Goal: Contribute content: Add original content to the website for others to see

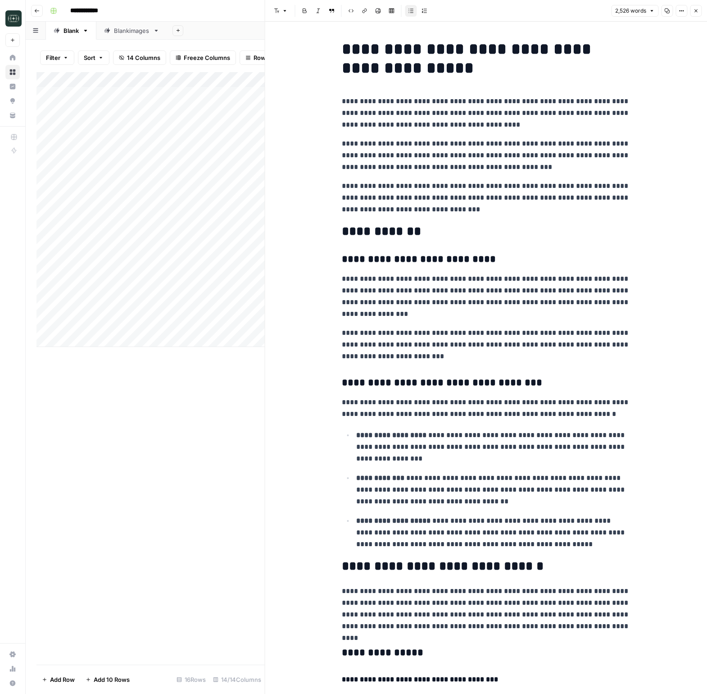
click at [32, 8] on button "Go back" at bounding box center [37, 11] width 12 height 12
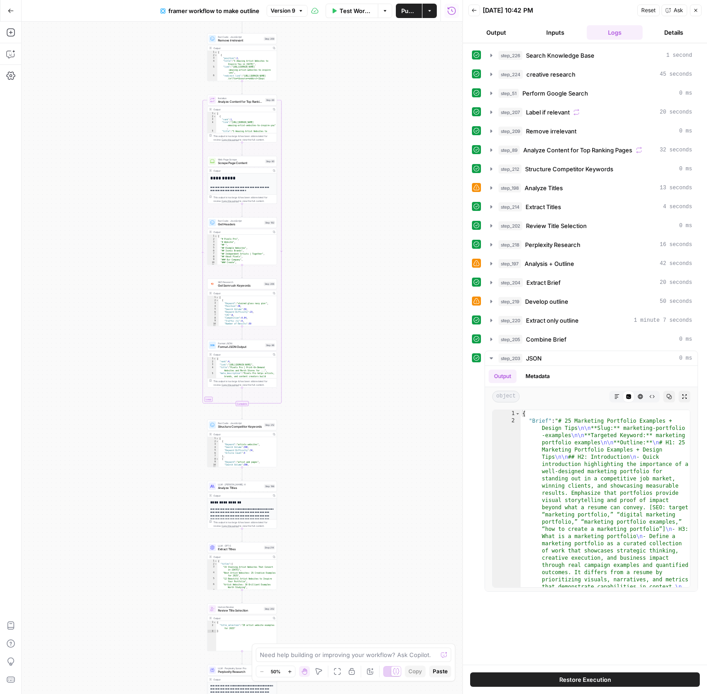
click at [16, 13] on button "Go Back" at bounding box center [11, 11] width 16 height 16
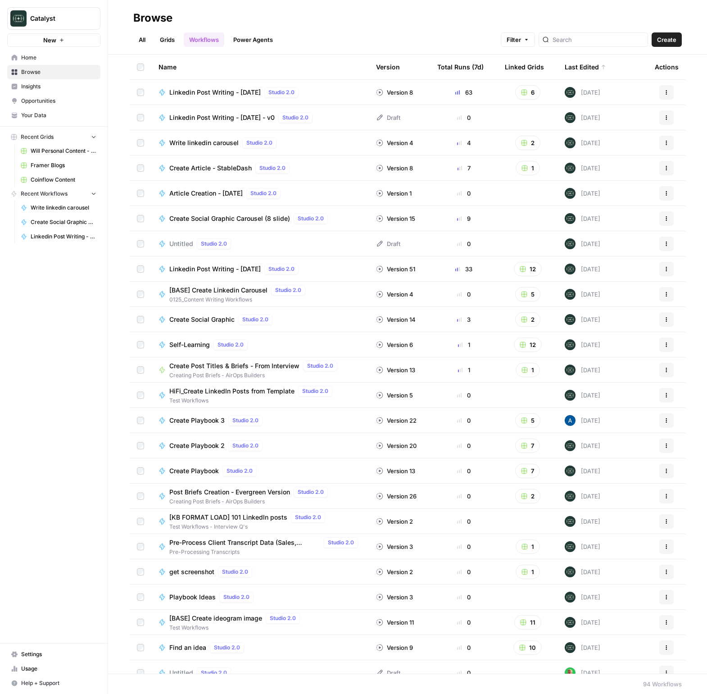
click at [51, 181] on span "Coinflow Content" at bounding box center [64, 180] width 66 height 8
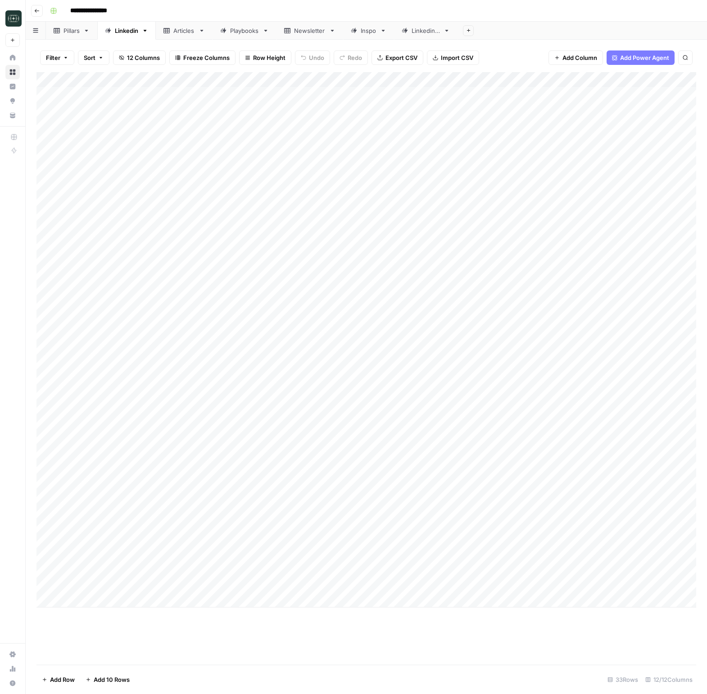
click at [401, 33] on link "Linkedin 2" at bounding box center [426, 31] width 64 height 18
click at [173, 333] on div "Add Column" at bounding box center [366, 209] width 660 height 275
type textarea "**********"
click at [428, 470] on div "Add Column" at bounding box center [366, 368] width 660 height 592
click at [509, 341] on div "Add Column" at bounding box center [366, 217] width 660 height 290
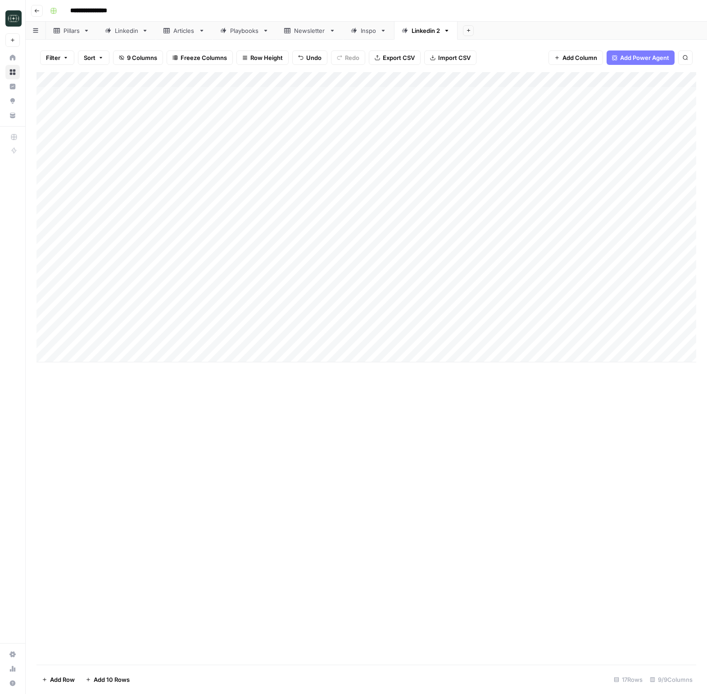
click at [509, 341] on div "Add Column" at bounding box center [366, 217] width 660 height 290
click at [514, 388] on button "Medium ( 120-200 words)" at bounding box center [535, 390] width 79 height 11
click at [586, 338] on div "Add Column" at bounding box center [366, 217] width 660 height 290
click at [197, 354] on div "Add Column" at bounding box center [366, 217] width 660 height 290
click at [414, 357] on div "Add Column" at bounding box center [366, 224] width 660 height 305
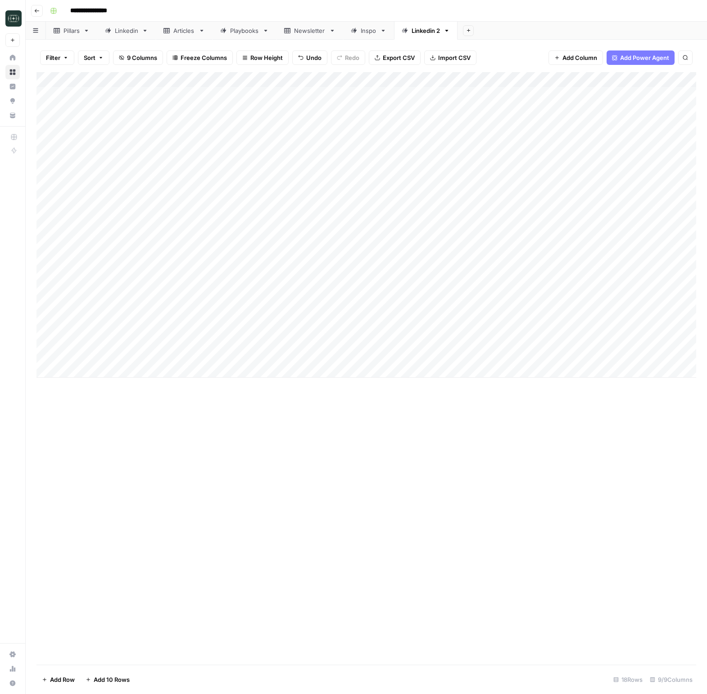
click at [527, 348] on div "Add Column" at bounding box center [366, 224] width 660 height 305
click at [523, 356] on div "Add Column" at bounding box center [366, 224] width 660 height 305
click at [519, 403] on button "Medium ( 120-200 words)" at bounding box center [535, 405] width 79 height 11
click at [595, 359] on div "Add Column" at bounding box center [366, 224] width 660 height 305
click at [298, 360] on div "Add Column" at bounding box center [366, 224] width 660 height 305
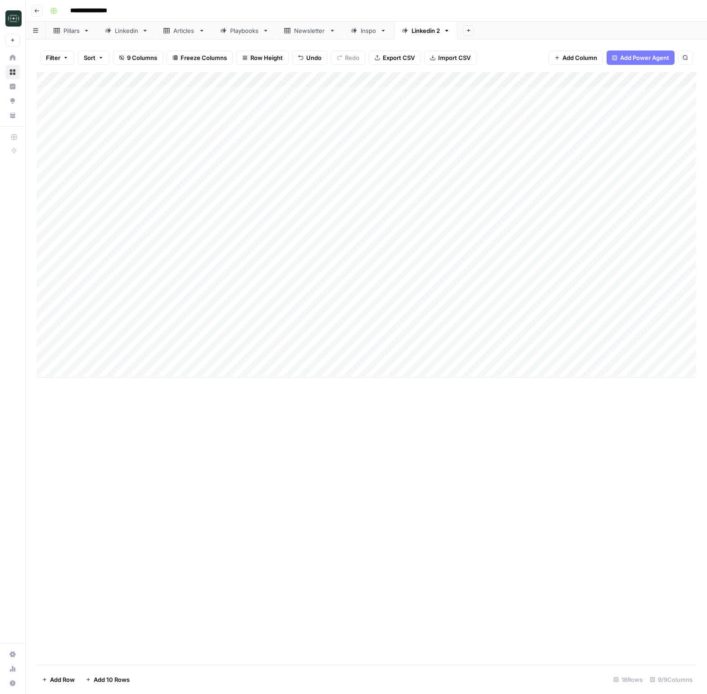
click at [244, 370] on div "Add Column" at bounding box center [366, 224] width 660 height 305
click at [190, 372] on textarea at bounding box center [261, 370] width 205 height 13
type textarea "**********"
click at [399, 377] on div "Add Column" at bounding box center [366, 232] width 660 height 321
click at [533, 375] on div "Add Column" at bounding box center [366, 232] width 660 height 321
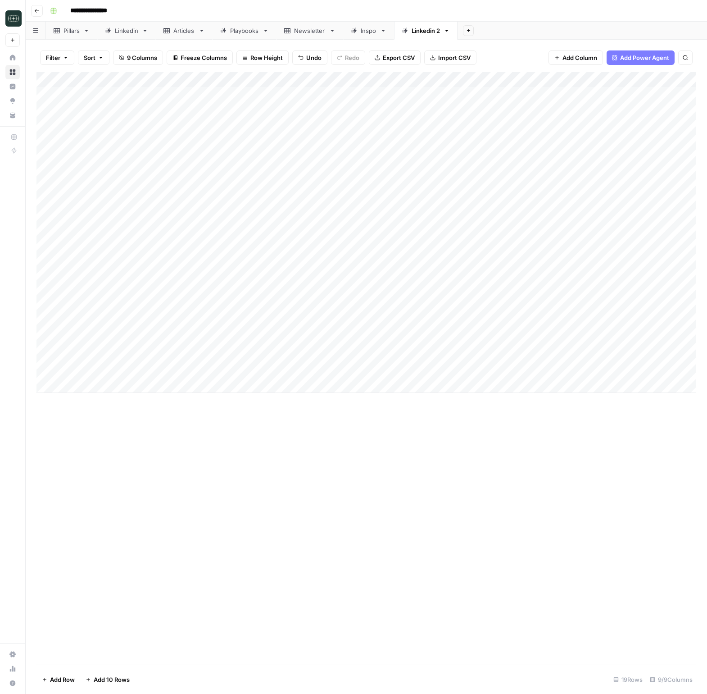
click at [533, 375] on div "Add Column" at bounding box center [366, 232] width 660 height 321
click at [530, 421] on button "Medium ( 120-200 words)" at bounding box center [535, 421] width 79 height 11
click at [620, 367] on div "Add Column" at bounding box center [366, 232] width 660 height 321
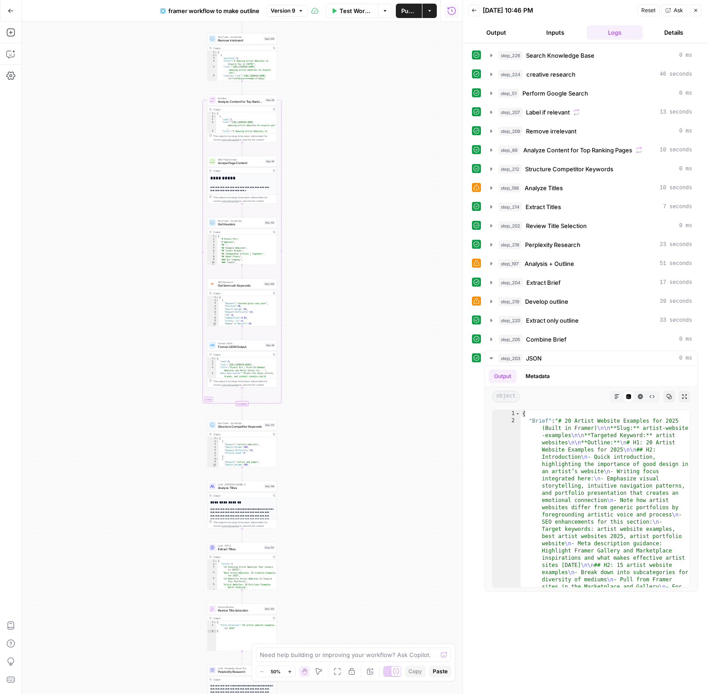
click at [11, 8] on icon "button" at bounding box center [11, 11] width 6 height 6
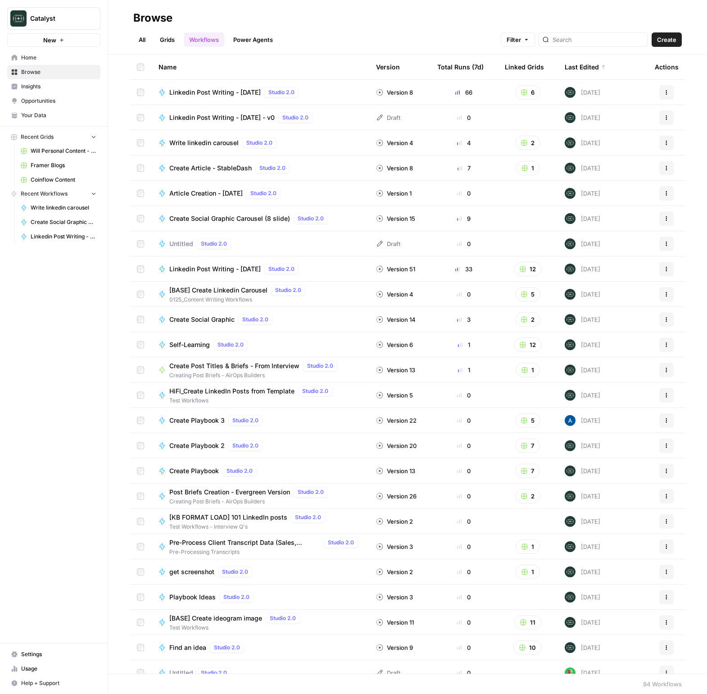
click at [41, 114] on span "Your Data" at bounding box center [58, 115] width 75 height 8
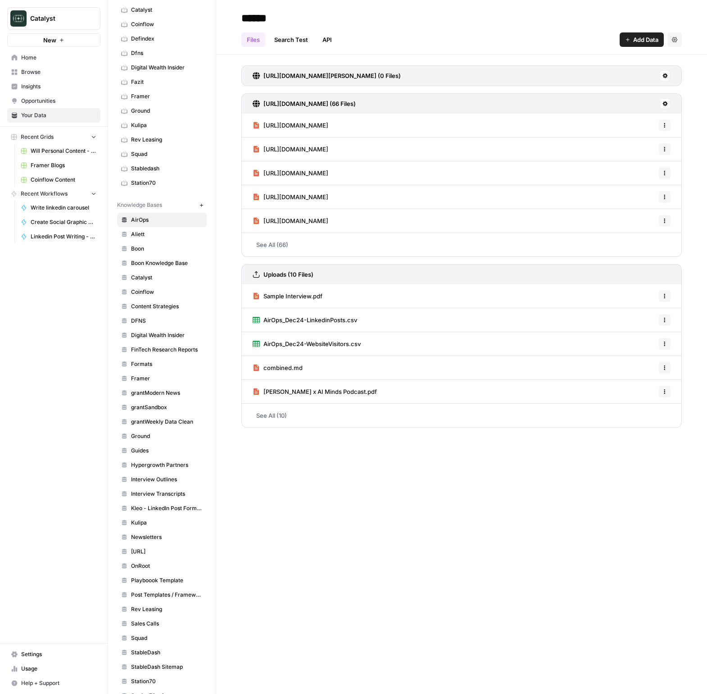
scroll to position [151, 0]
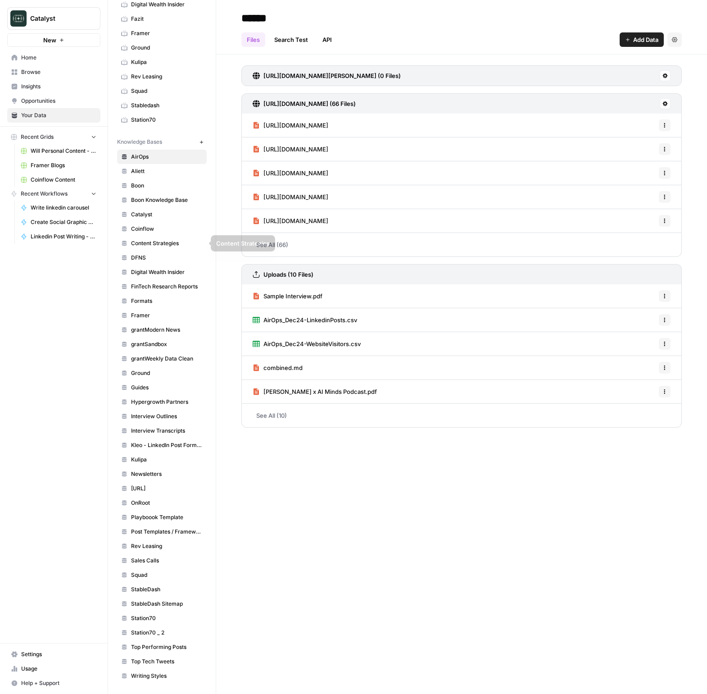
click at [151, 229] on span "Coinflow" at bounding box center [167, 229] width 72 height 8
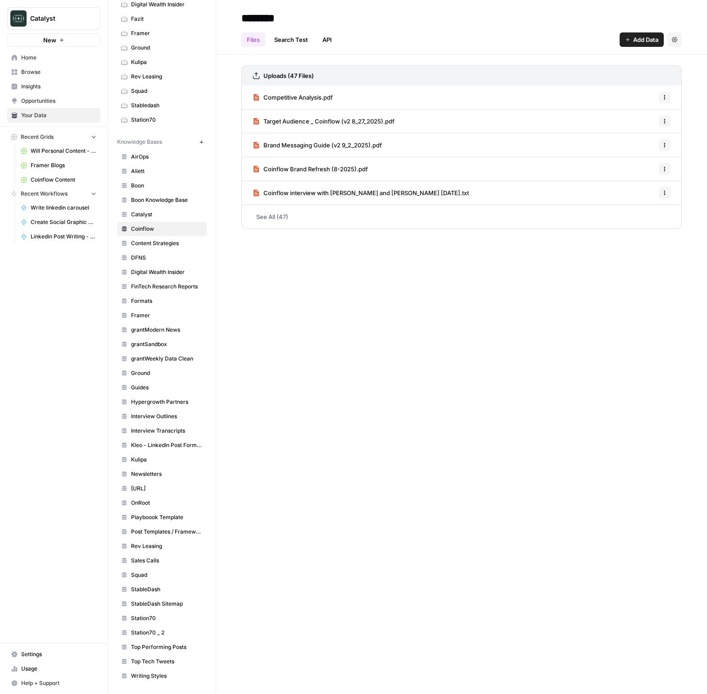
click at [628, 39] on icon "button" at bounding box center [627, 39] width 5 height 5
click at [601, 62] on span "Upload Files" at bounding box center [612, 60] width 82 height 9
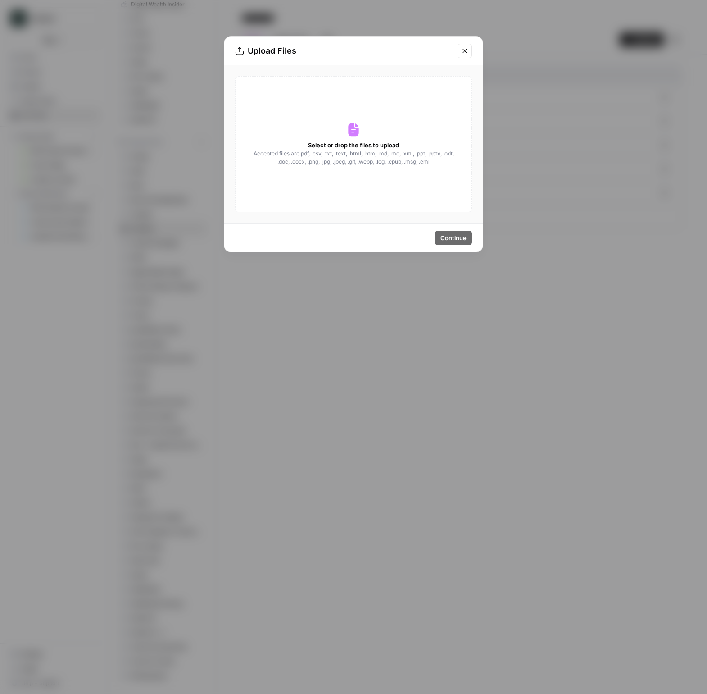
click at [384, 96] on div "Select or drop the files to upload Accepted files are .pdf, .csv, .txt, .text, …" at bounding box center [353, 144] width 237 height 136
click at [465, 201] on div "Select or drop the files to upload Accepted files are .pdf, .csv, .txt, .text, …" at bounding box center [353, 144] width 237 height 136
click at [411, 131] on div "Select or drop the files to upload Accepted files are .pdf, .csv, .txt, .text, …" at bounding box center [353, 144] width 237 height 136
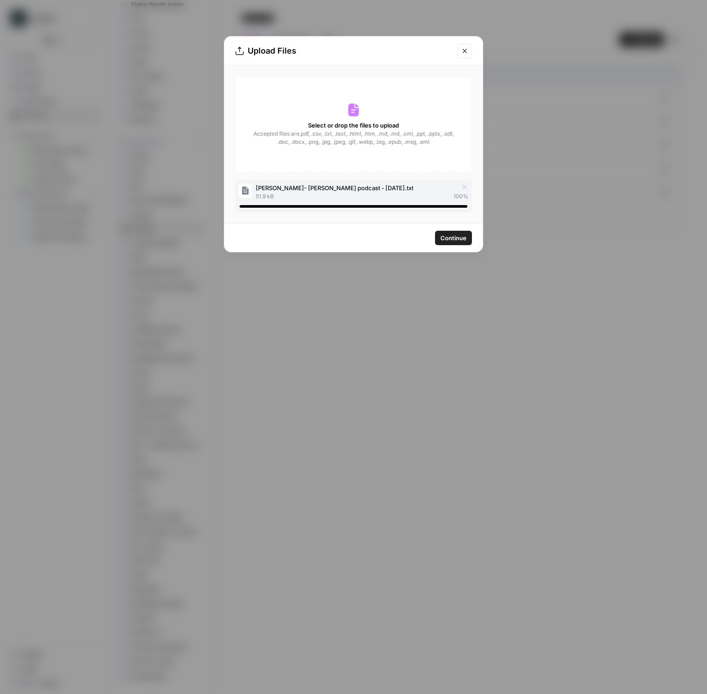
click at [447, 242] on button "Continue" at bounding box center [453, 238] width 37 height 14
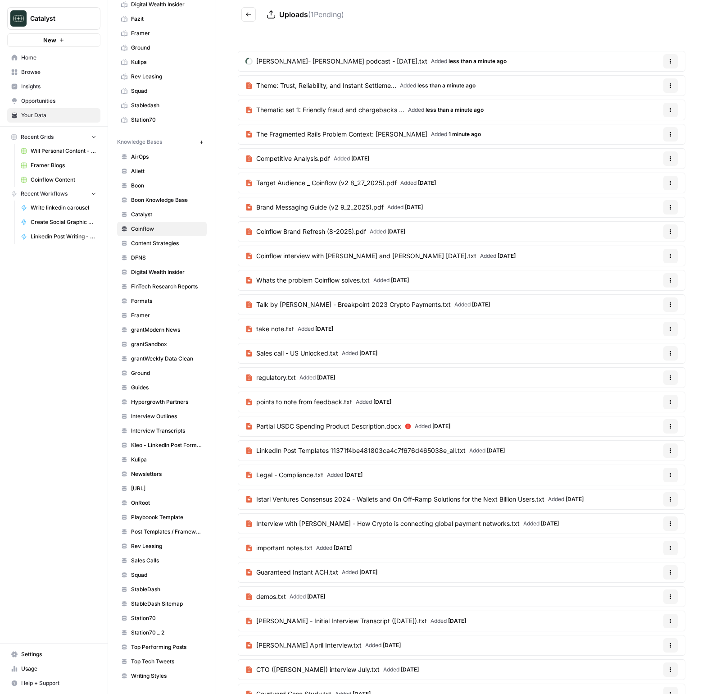
click at [253, 15] on button "Go back" at bounding box center [248, 14] width 14 height 14
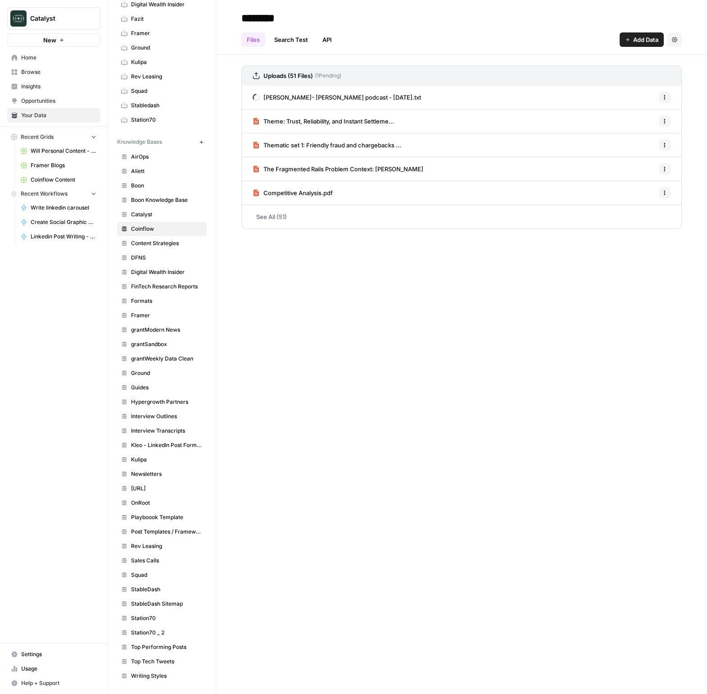
click at [33, 173] on link "Coinflow Content" at bounding box center [59, 180] width 84 height 14
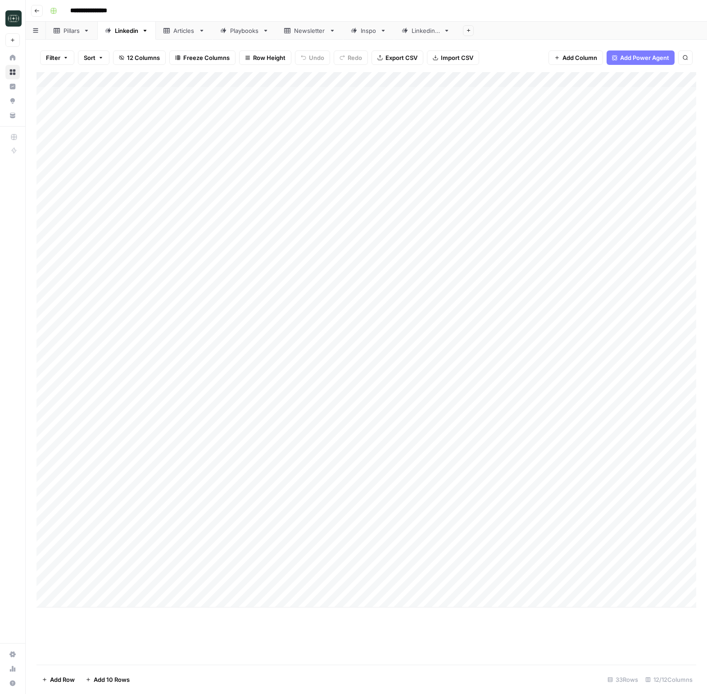
click at [418, 29] on div "Linkedin 2" at bounding box center [426, 30] width 28 height 9
click at [260, 342] on div "Add Column" at bounding box center [366, 232] width 660 height 321
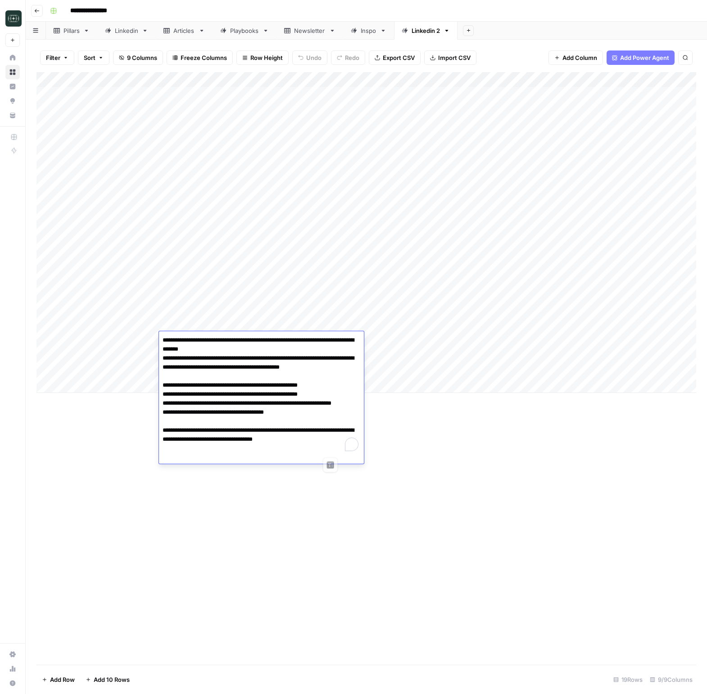
click at [464, 449] on div "Add Column" at bounding box center [366, 368] width 660 height 592
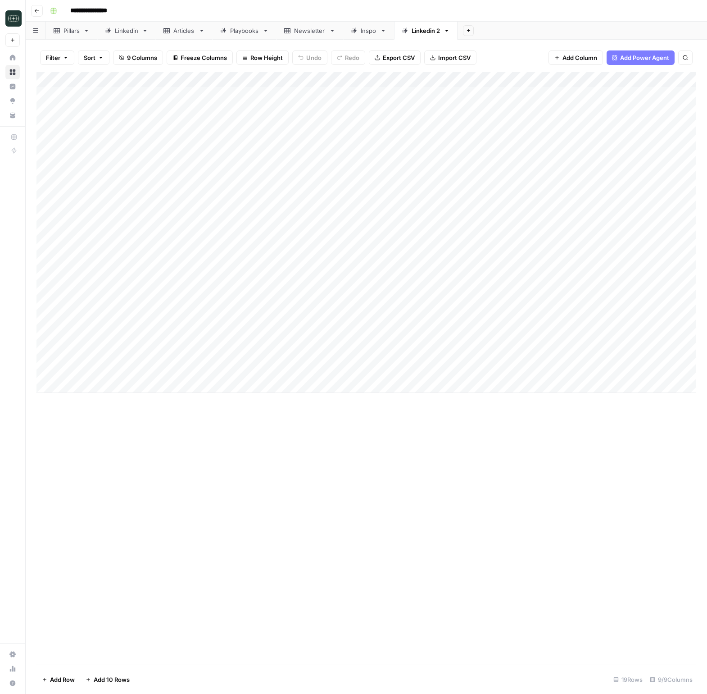
click at [188, 385] on div "Add Column" at bounding box center [366, 232] width 660 height 321
type textarea "**********"
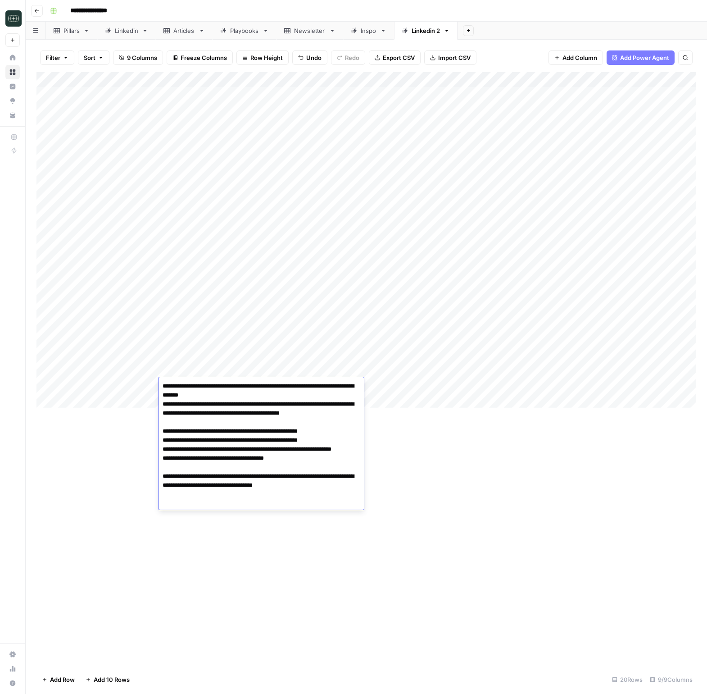
click at [467, 456] on div "Add Column" at bounding box center [366, 368] width 660 height 592
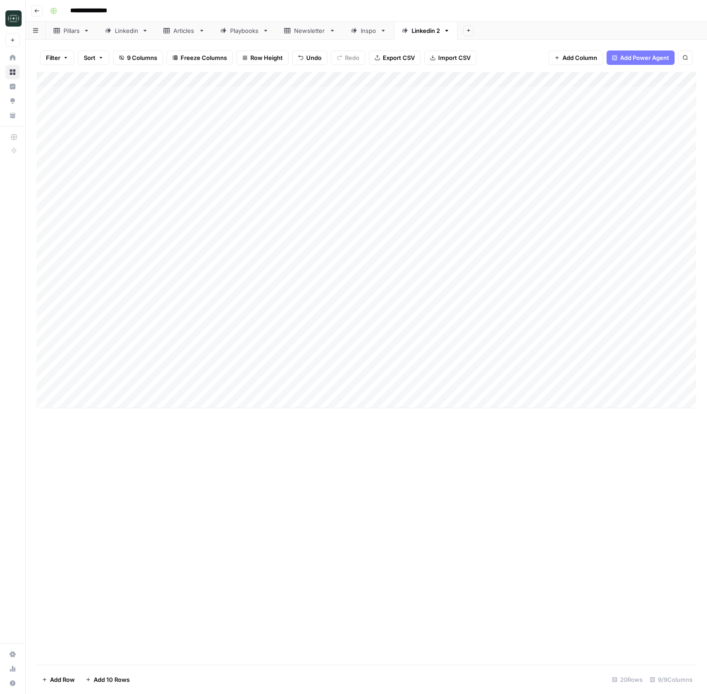
click at [409, 383] on div "Add Column" at bounding box center [366, 240] width 660 height 336
click at [532, 389] on div "Add Column" at bounding box center [366, 240] width 660 height 336
click at [513, 434] on button "Medium ( 120-200 words)" at bounding box center [535, 436] width 79 height 11
click at [605, 381] on div "Add Column" at bounding box center [366, 240] width 660 height 336
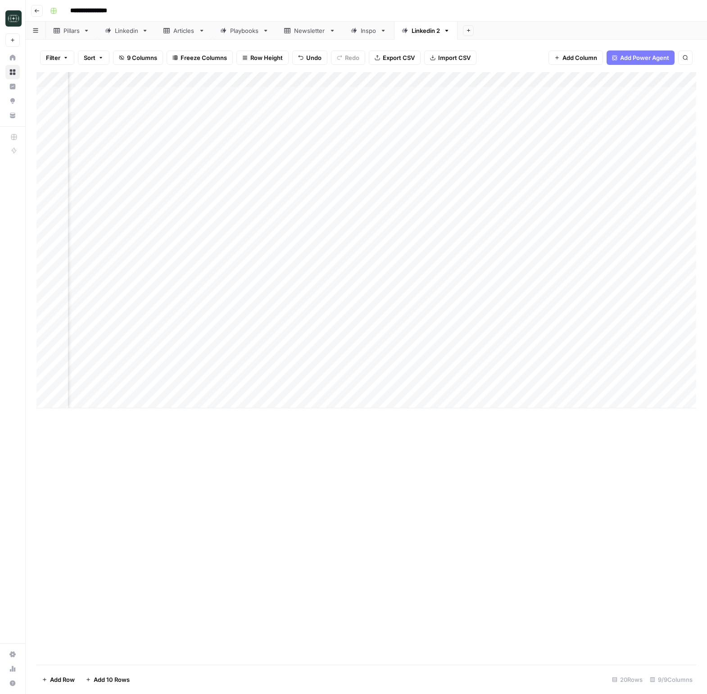
scroll to position [0, 282]
click at [480, 337] on div "Add Column" at bounding box center [366, 240] width 660 height 336
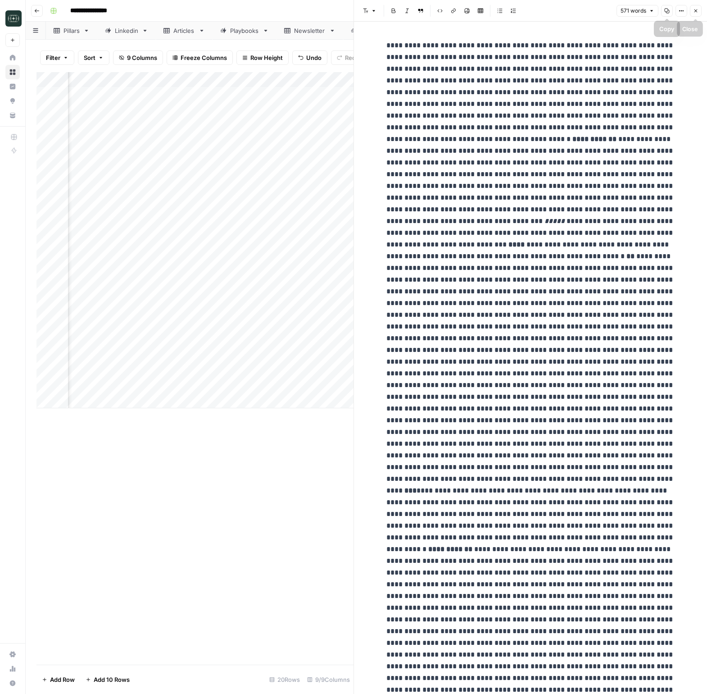
click at [697, 15] on button "Close" at bounding box center [696, 11] width 12 height 12
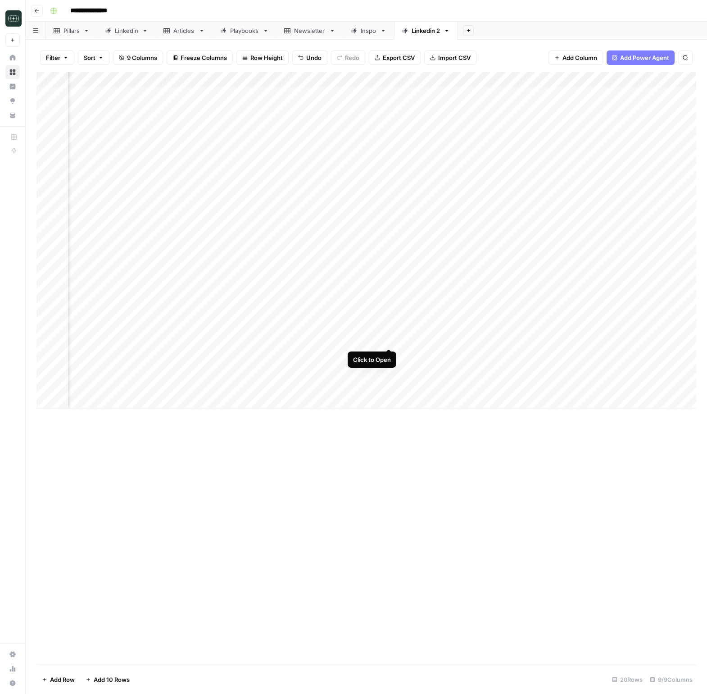
click at [391, 341] on div "Add Column" at bounding box center [366, 240] width 660 height 336
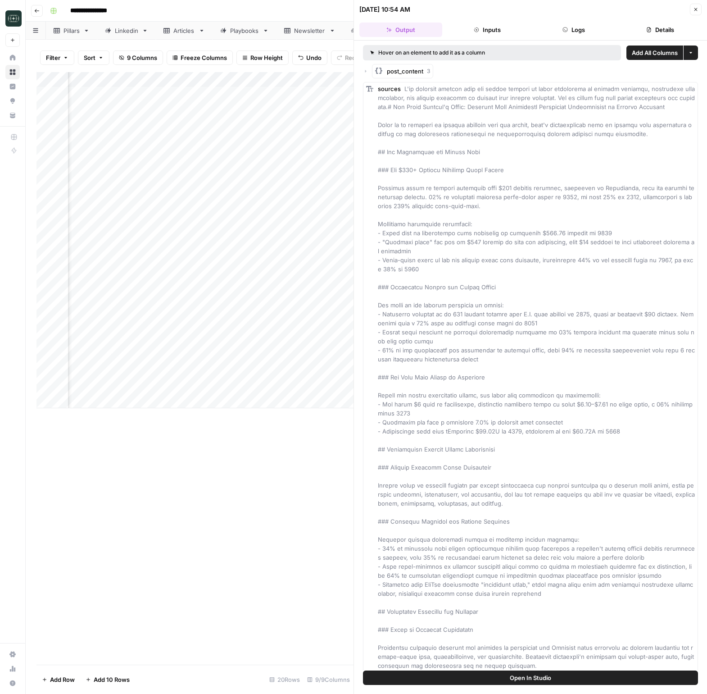
click at [565, 23] on button "Logs" at bounding box center [573, 30] width 83 height 14
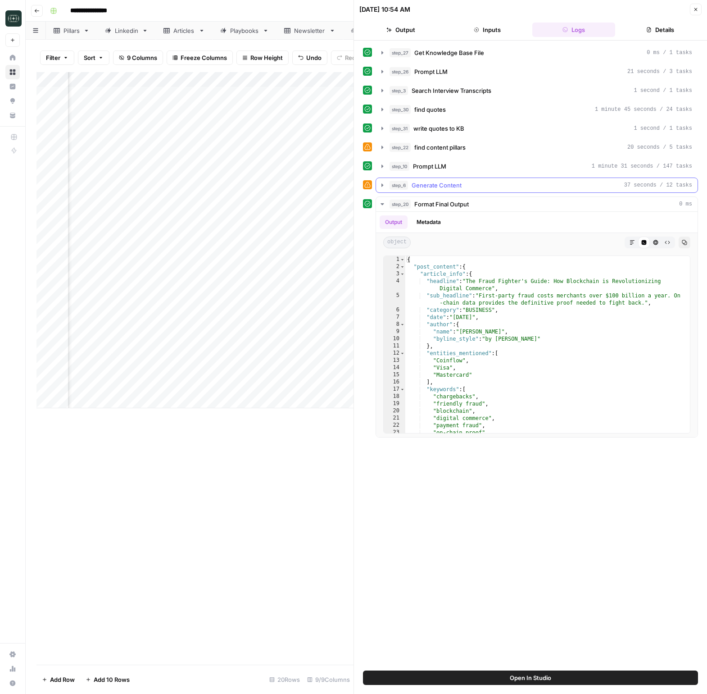
click at [442, 189] on span "Generate Content" at bounding box center [437, 185] width 50 height 9
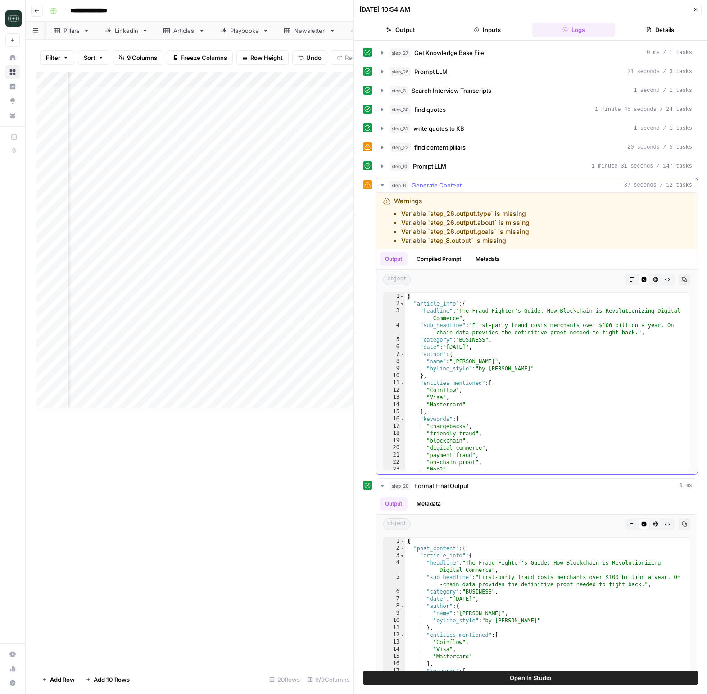
click at [441, 189] on span "Generate Content" at bounding box center [437, 185] width 50 height 9
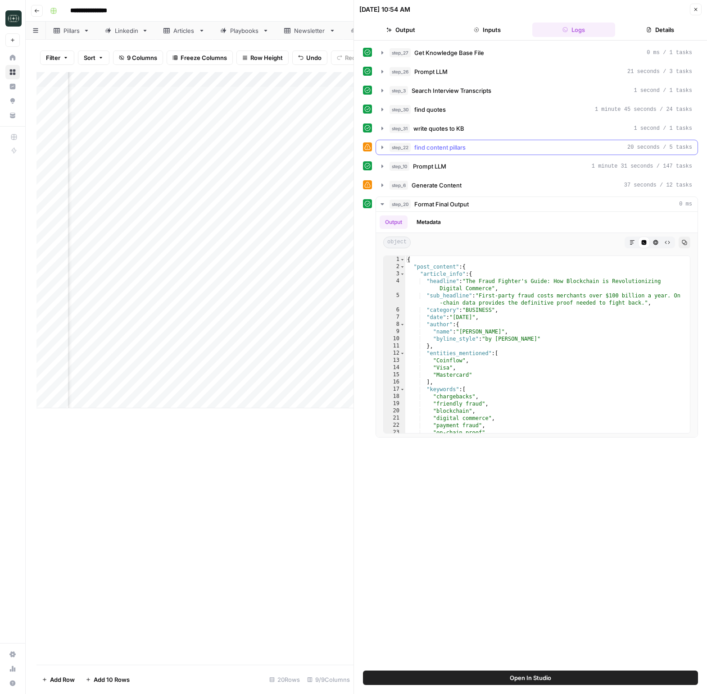
click at [431, 147] on span "find content pillars" at bounding box center [439, 147] width 51 height 9
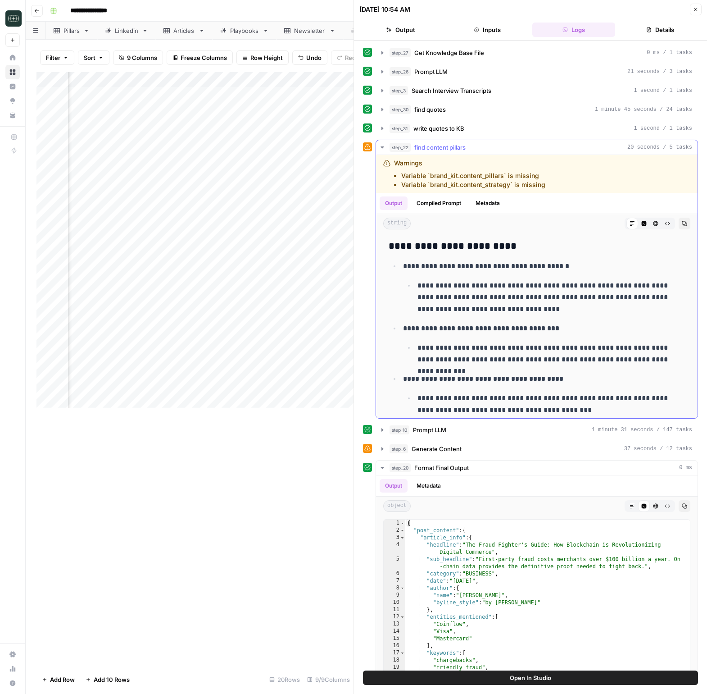
click at [431, 147] on span "find content pillars" at bounding box center [439, 147] width 51 height 9
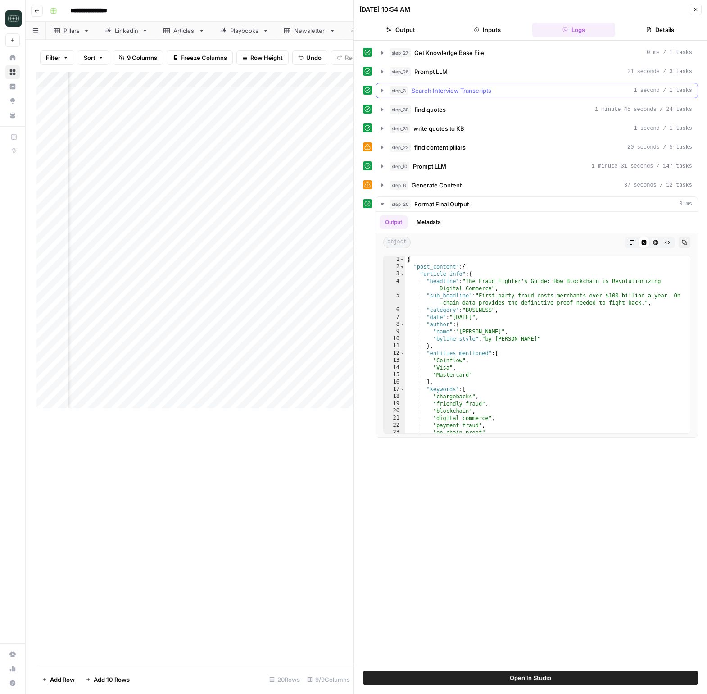
click at [438, 88] on span "Search Interview Transcripts" at bounding box center [452, 90] width 80 height 9
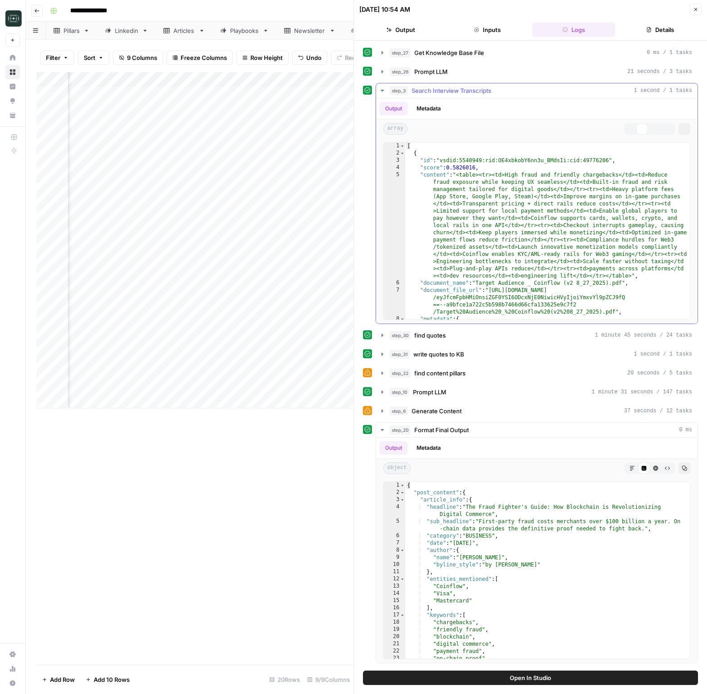
click at [438, 90] on span "Search Interview Transcripts" at bounding box center [452, 90] width 80 height 9
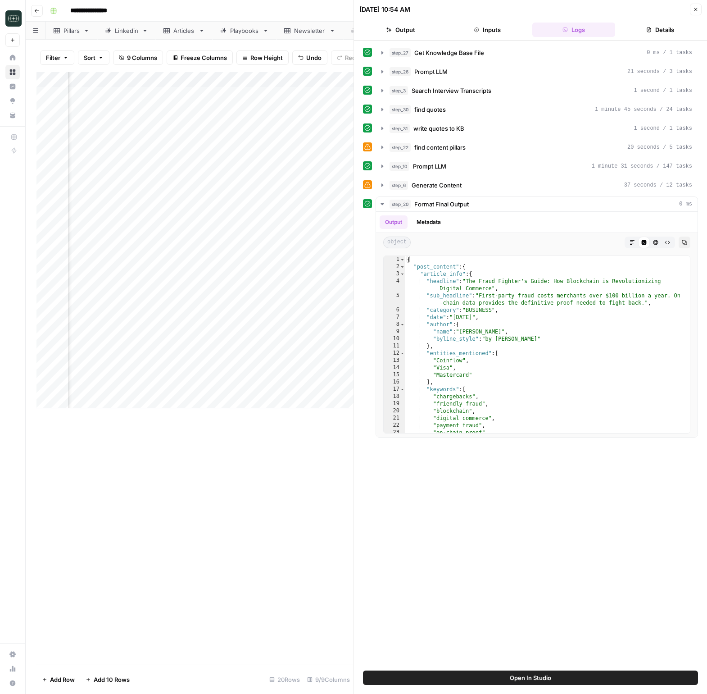
click at [443, 62] on div "step_27 Get Knowledge Base File 0 ms / 1 tasks step_26 Prompt LLM 21 seconds / …" at bounding box center [530, 241] width 335 height 392
click at [442, 67] on span "Prompt LLM" at bounding box center [430, 71] width 33 height 9
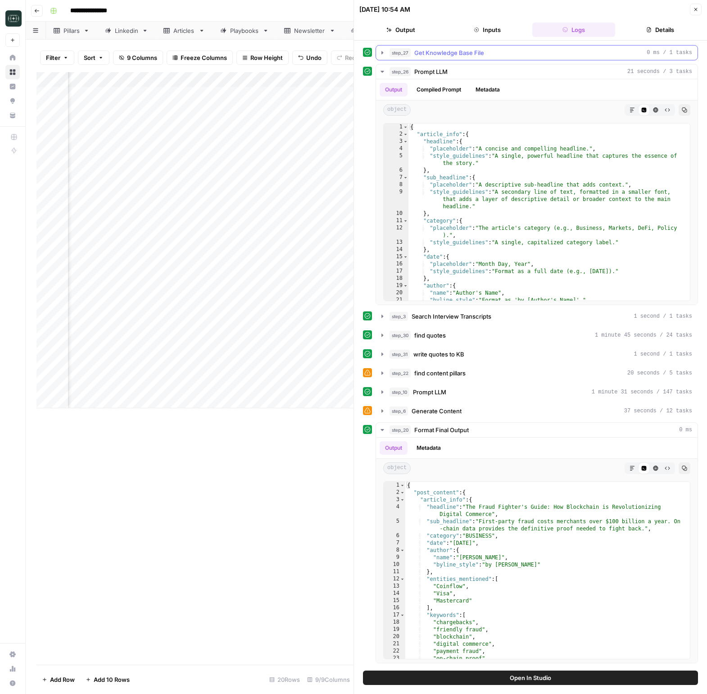
click at [443, 55] on span "Get Knowledge Base File" at bounding box center [449, 52] width 70 height 9
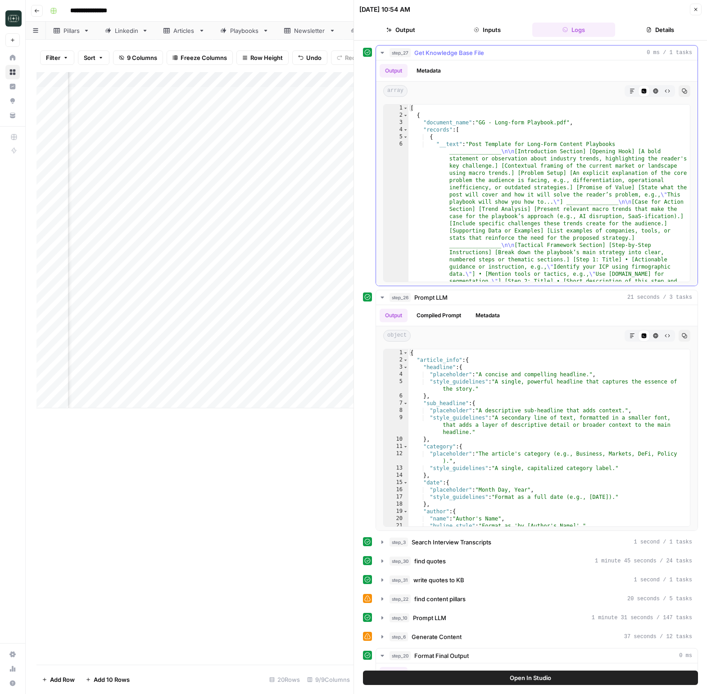
click at [443, 55] on span "Get Knowledge Base File" at bounding box center [449, 52] width 70 height 9
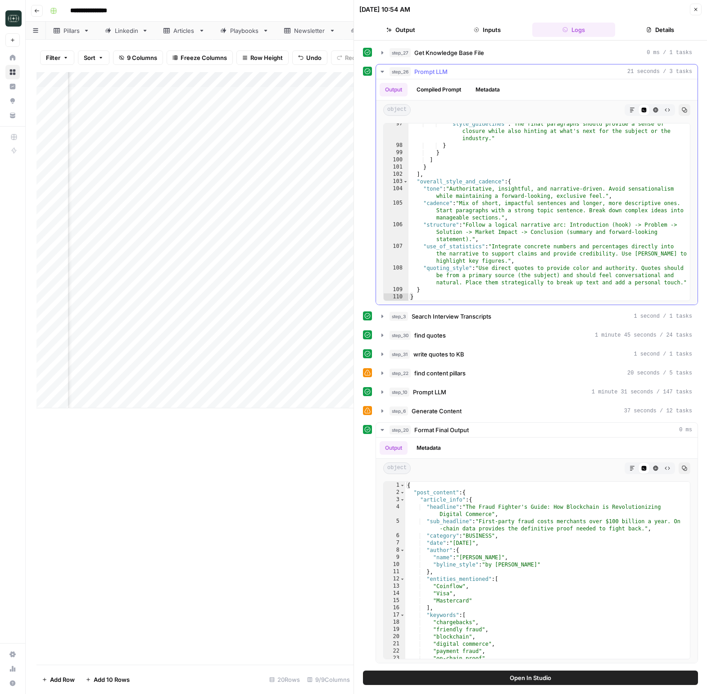
scroll to position [983, 0]
click at [382, 72] on icon "button" at bounding box center [382, 72] width 3 height 2
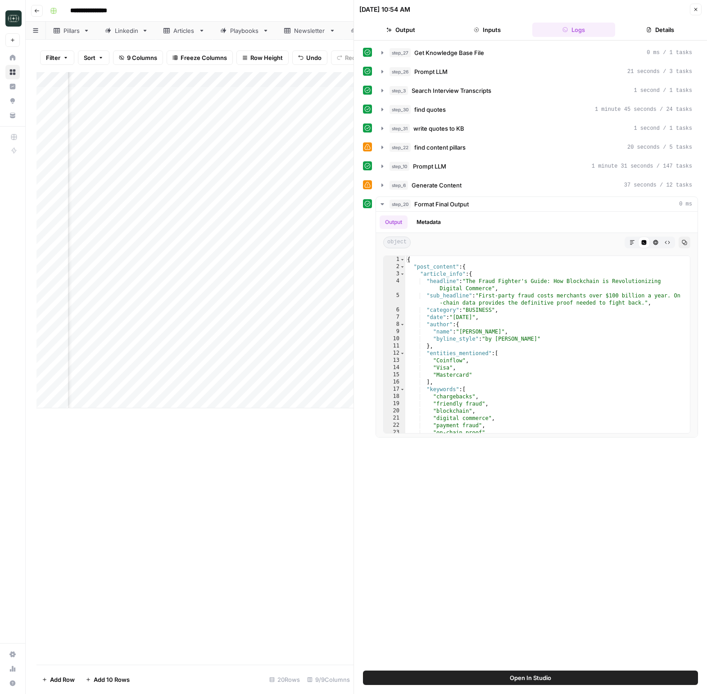
click at [695, 9] on icon "button" at bounding box center [696, 9] width 3 height 3
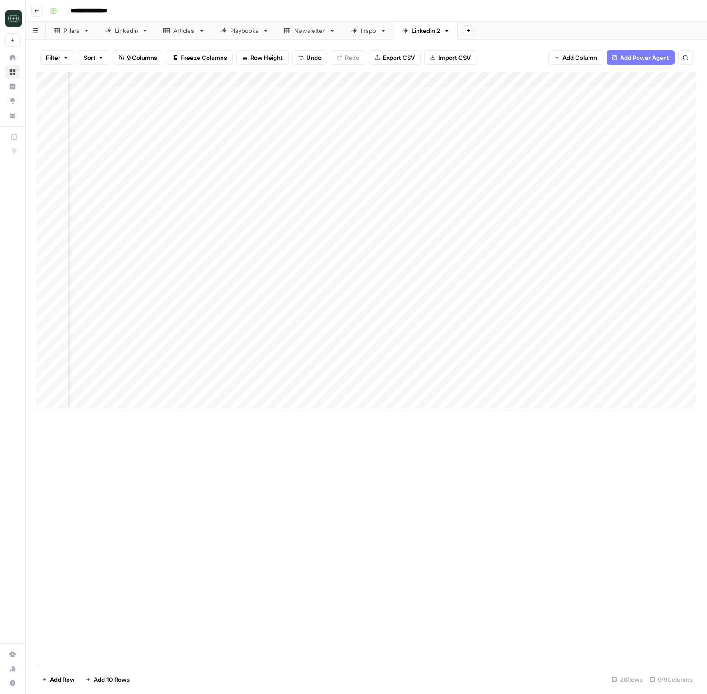
click at [481, 369] on div "Add Column" at bounding box center [366, 240] width 660 height 336
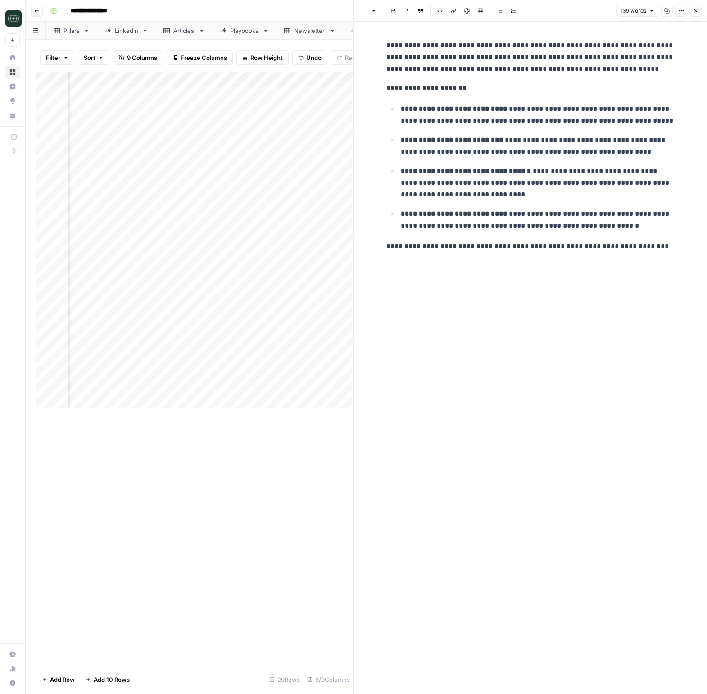
click at [696, 9] on icon "button" at bounding box center [695, 10] width 5 height 5
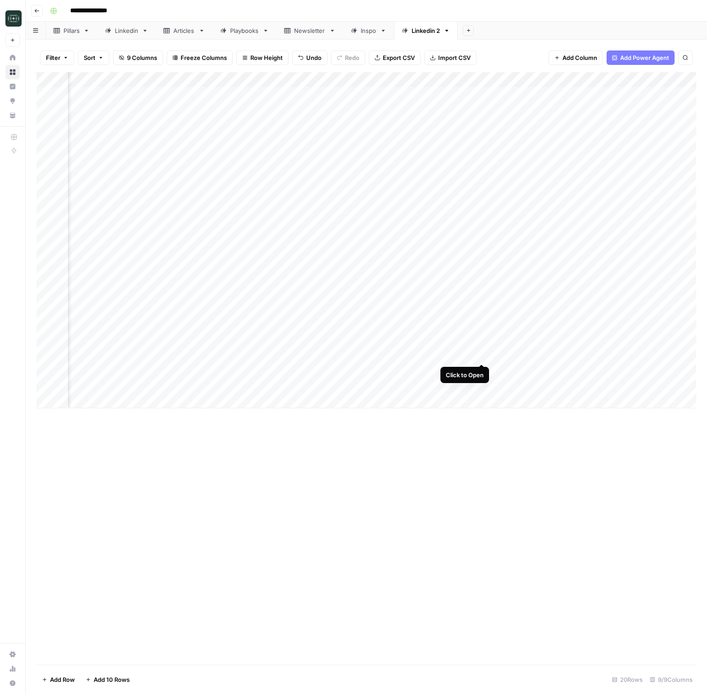
click at [483, 354] on div "Add Column" at bounding box center [366, 240] width 660 height 336
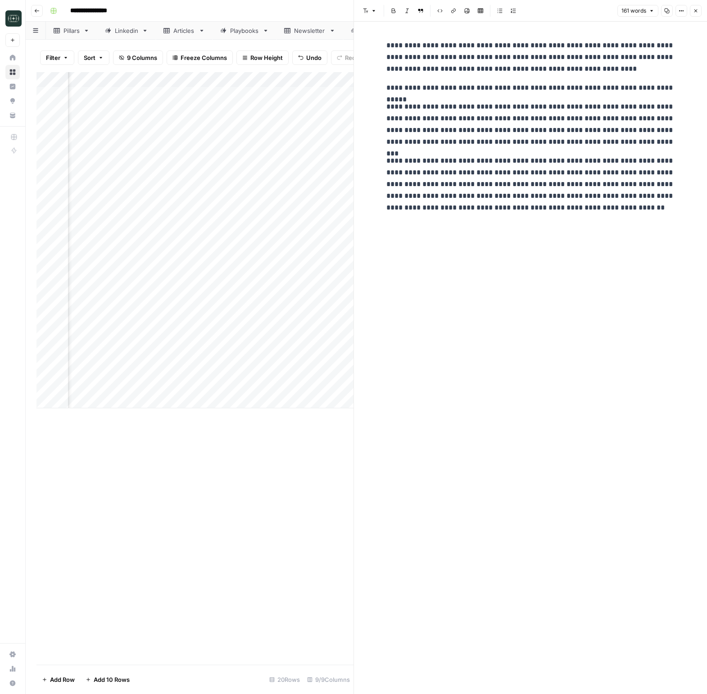
click at [699, 12] on button "Close" at bounding box center [696, 11] width 12 height 12
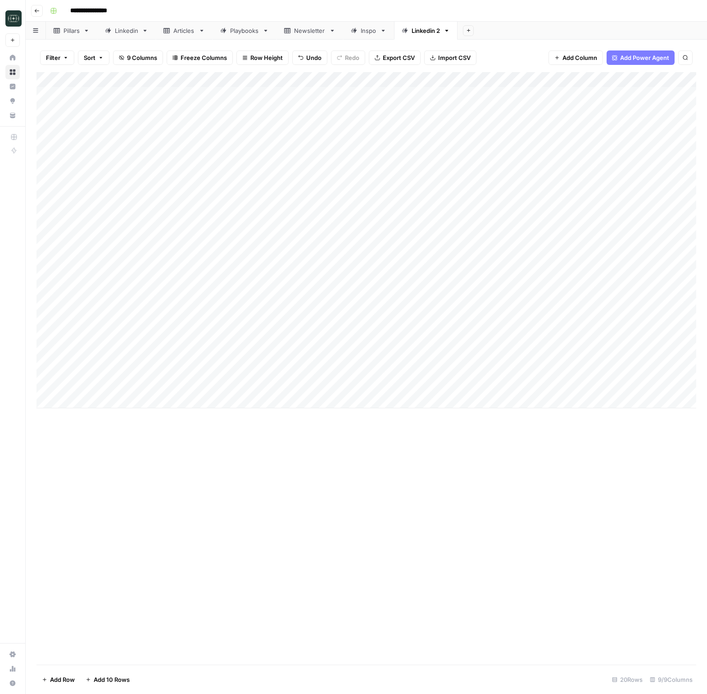
click at [228, 387] on div "Add Column" at bounding box center [366, 240] width 660 height 336
click at [463, 477] on div "Add Column" at bounding box center [366, 368] width 660 height 592
click at [200, 388] on div "Add Column" at bounding box center [366, 240] width 660 height 336
click at [195, 398] on div "Add Column" at bounding box center [366, 240] width 660 height 336
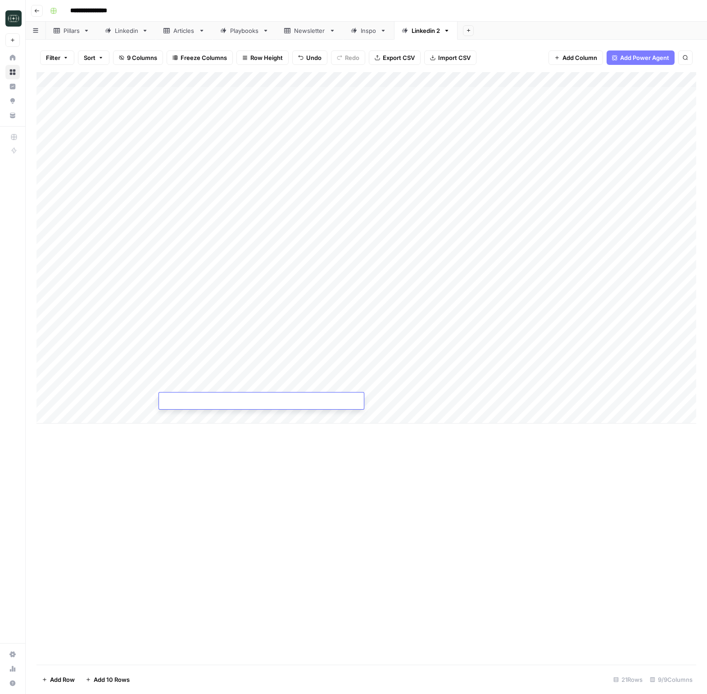
type textarea "**********"
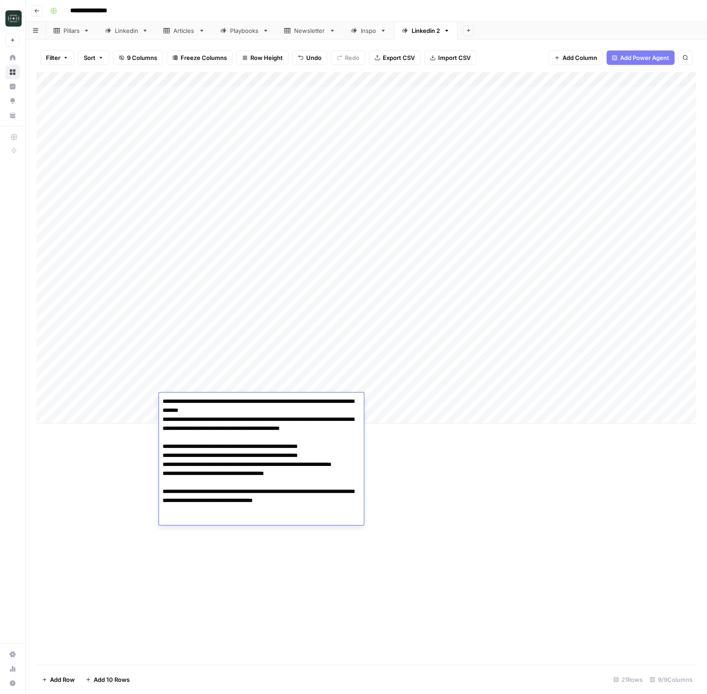
drag, startPoint x: 510, startPoint y: 488, endPoint x: 426, endPoint y: 414, distance: 112.0
click at [507, 482] on div "Add Column" at bounding box center [366, 368] width 660 height 592
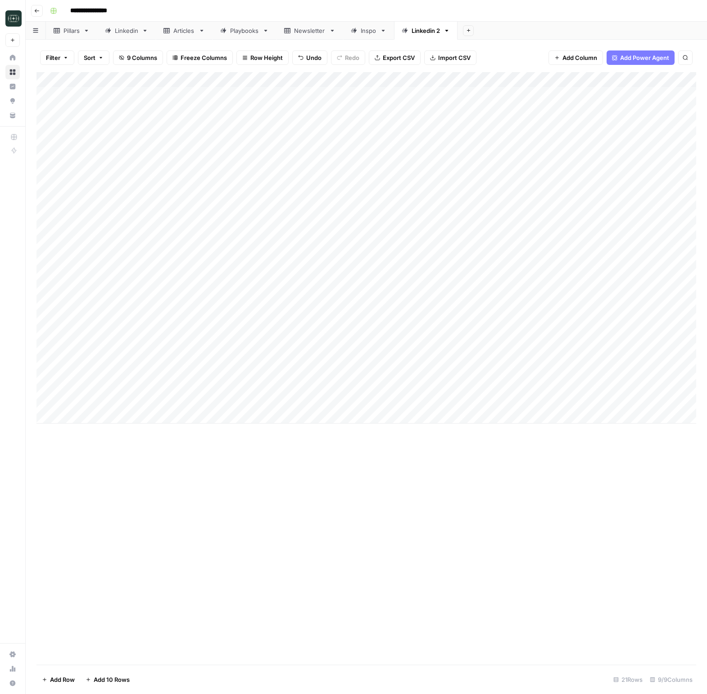
click at [409, 400] on div "Add Column" at bounding box center [366, 247] width 660 height 351
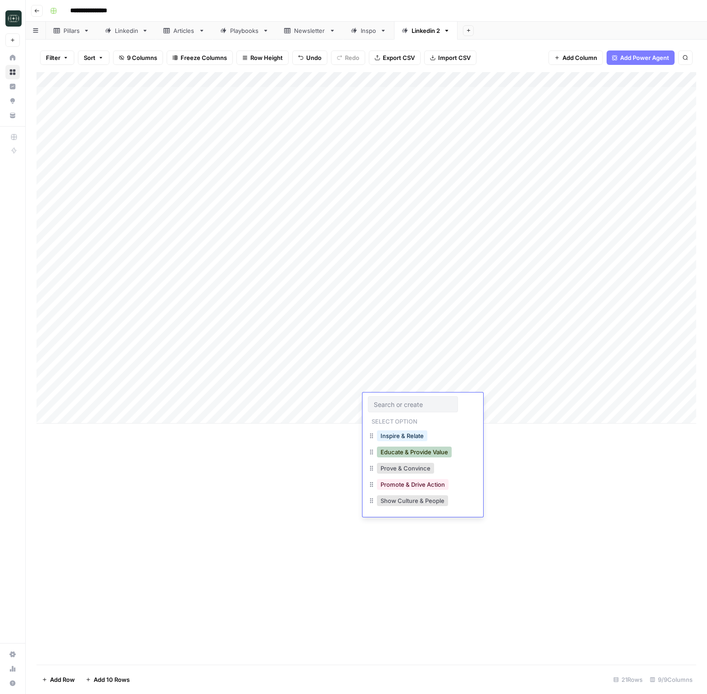
click at [413, 452] on button "Educate & Provide Value" at bounding box center [414, 451] width 75 height 11
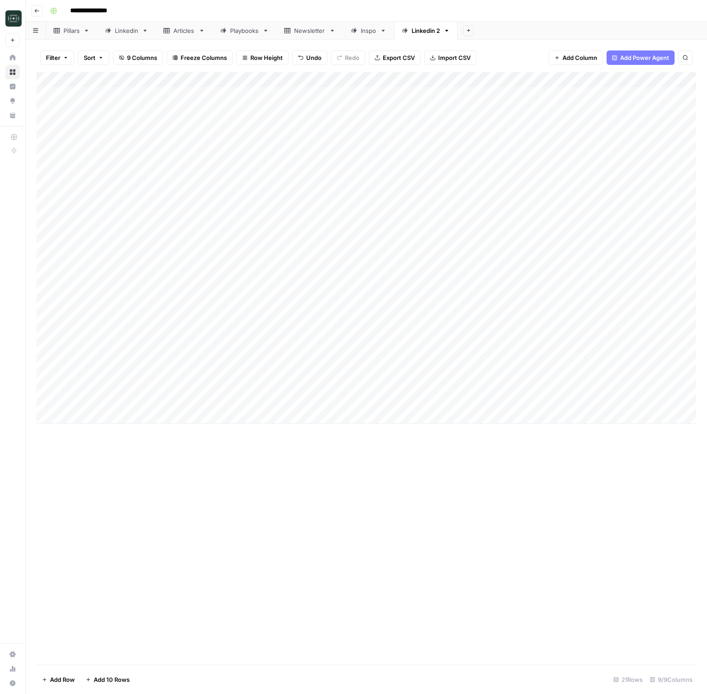
click at [540, 405] on div "Add Column" at bounding box center [366, 247] width 660 height 351
drag, startPoint x: 526, startPoint y: 449, endPoint x: 535, endPoint y: 442, distance: 11.5
click at [526, 449] on button "Medium ( 120-200 words)" at bounding box center [535, 451] width 79 height 11
click at [529, 400] on div "Add Column" at bounding box center [366, 247] width 660 height 351
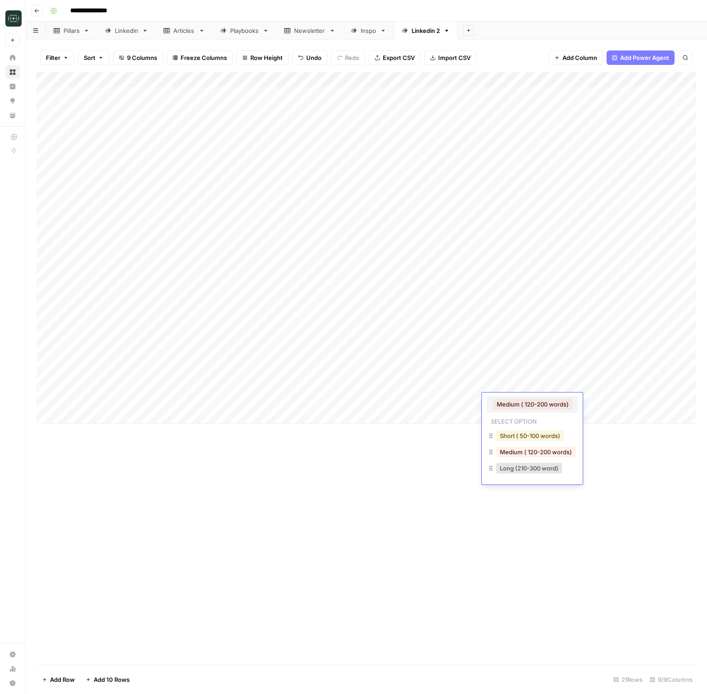
click at [520, 439] on button "Short ( 50-100 words)" at bounding box center [530, 435] width 68 height 11
click at [522, 399] on div "Add Column" at bounding box center [366, 247] width 660 height 351
click at [512, 448] on button "Medium ( 120-200 words)" at bounding box center [535, 451] width 79 height 11
click at [577, 402] on div "Add Column" at bounding box center [366, 247] width 660 height 351
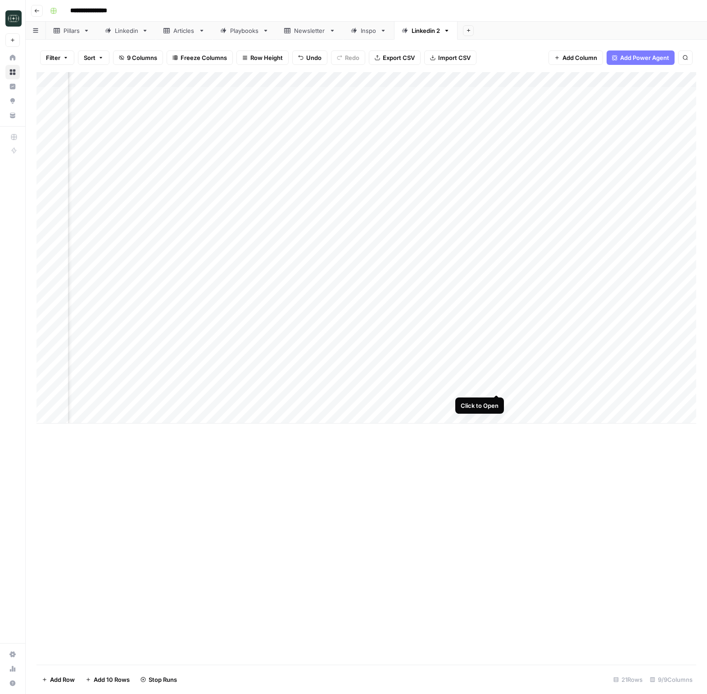
click at [498, 385] on div "Add Column" at bounding box center [366, 247] width 660 height 351
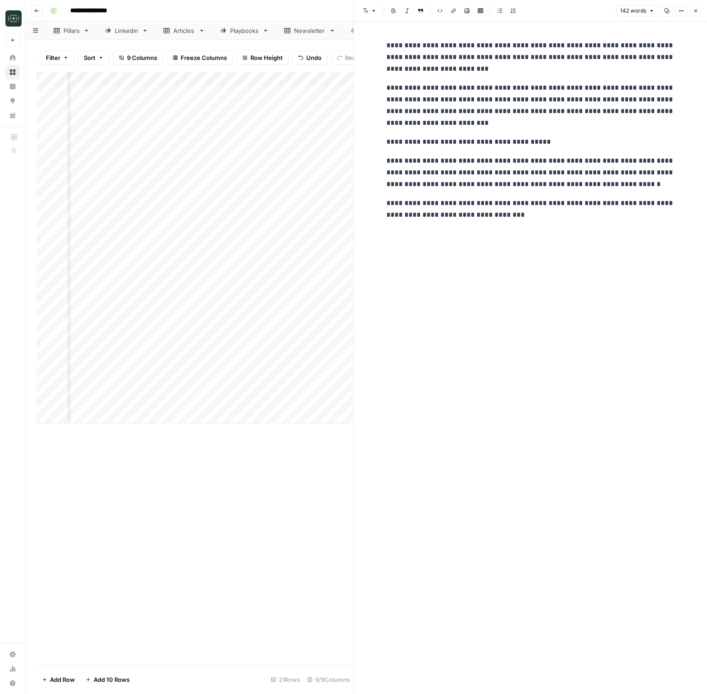
click at [700, 12] on button "Close" at bounding box center [696, 11] width 12 height 12
